Goal: Information Seeking & Learning: Learn about a topic

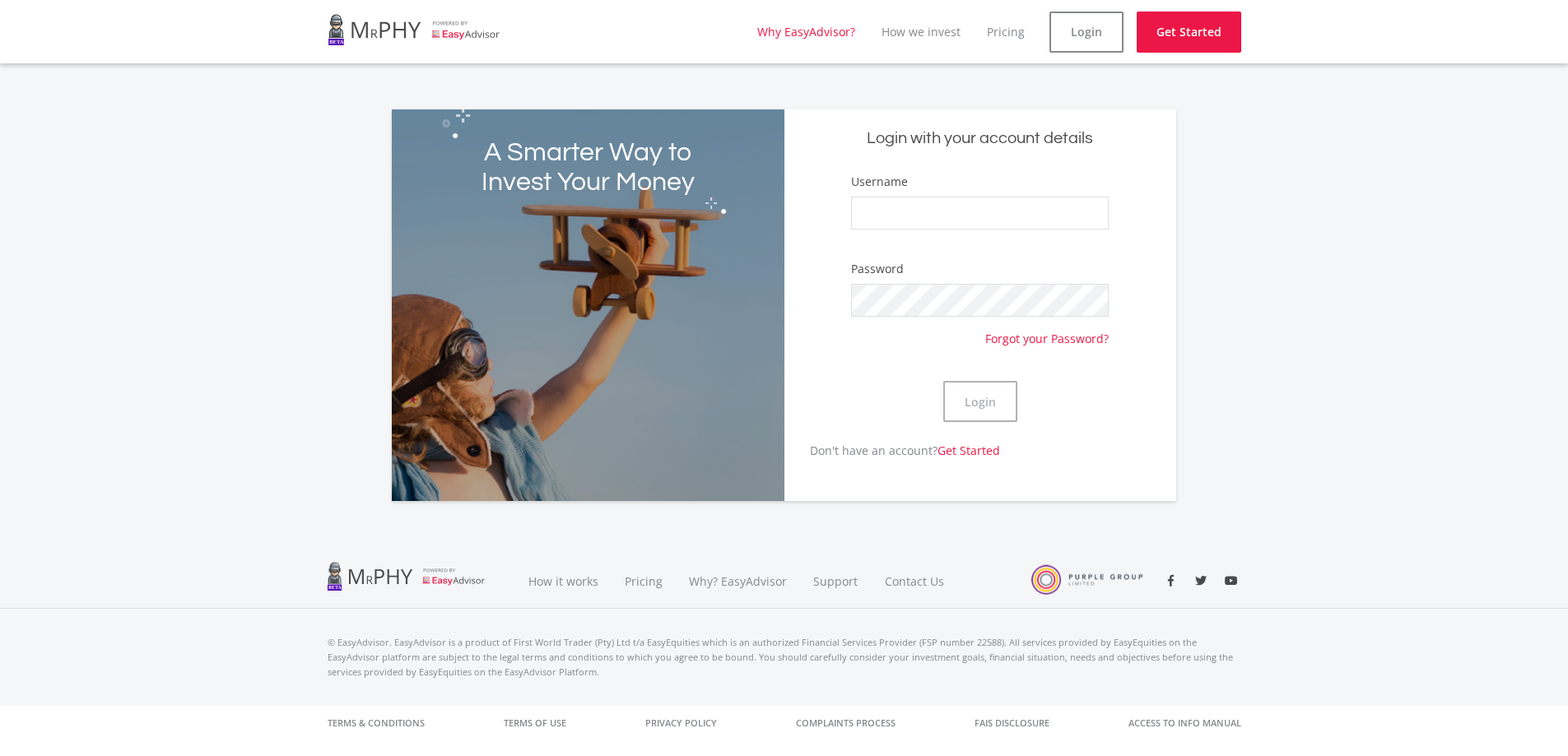
click at [829, 31] on link "Why EasyAdvisor?" at bounding box center [806, 31] width 98 height 15
click at [936, 34] on link "How we invest" at bounding box center [921, 31] width 79 height 15
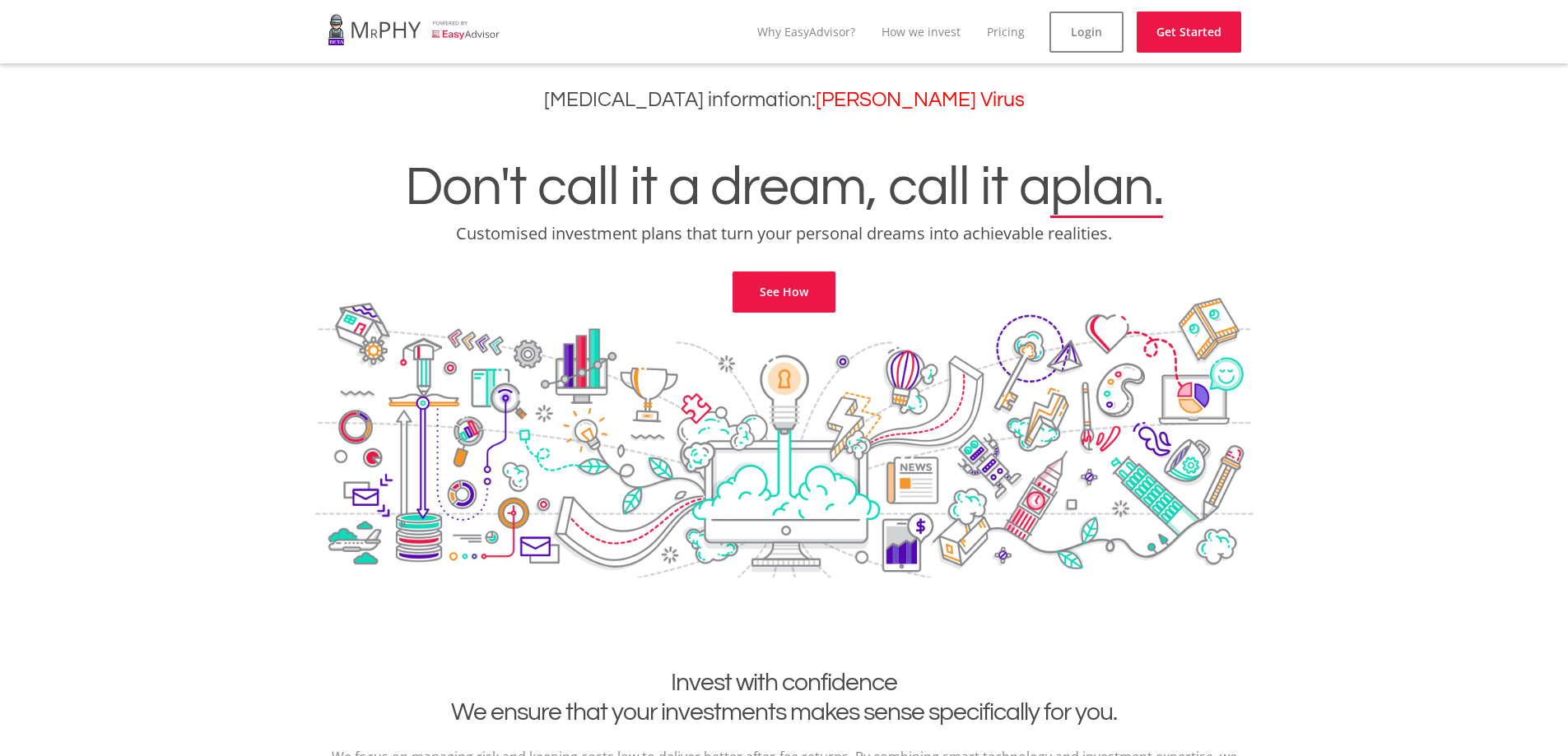
scroll to position [3492, 0]
